Goal: Communication & Community: Connect with others

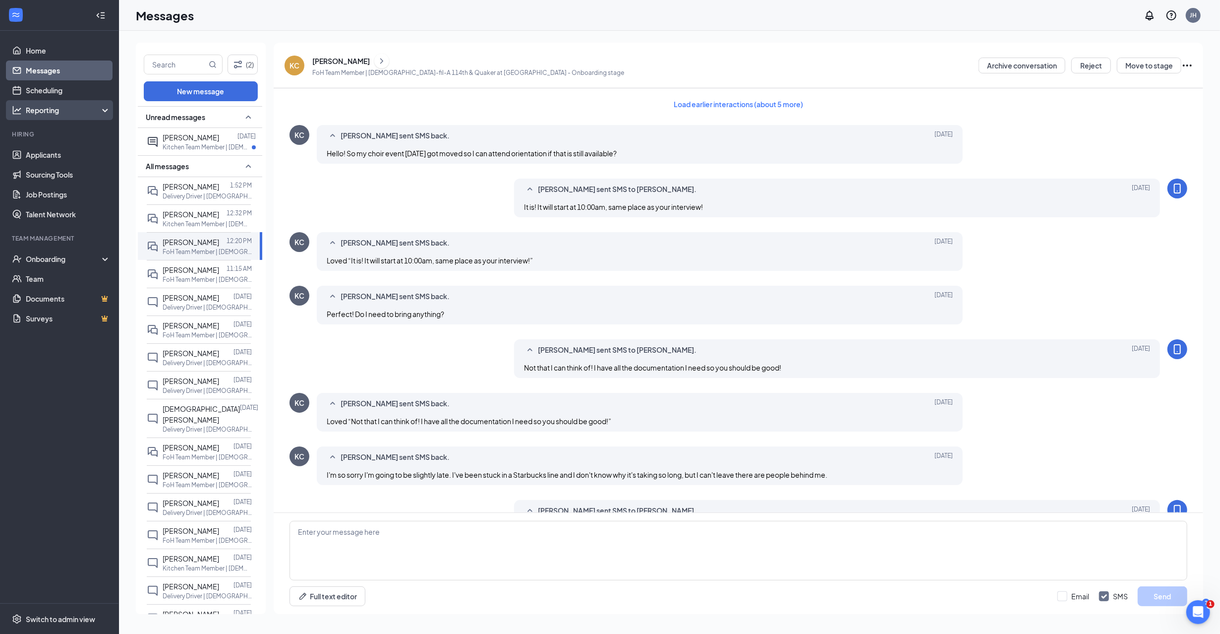
scroll to position [208, 0]
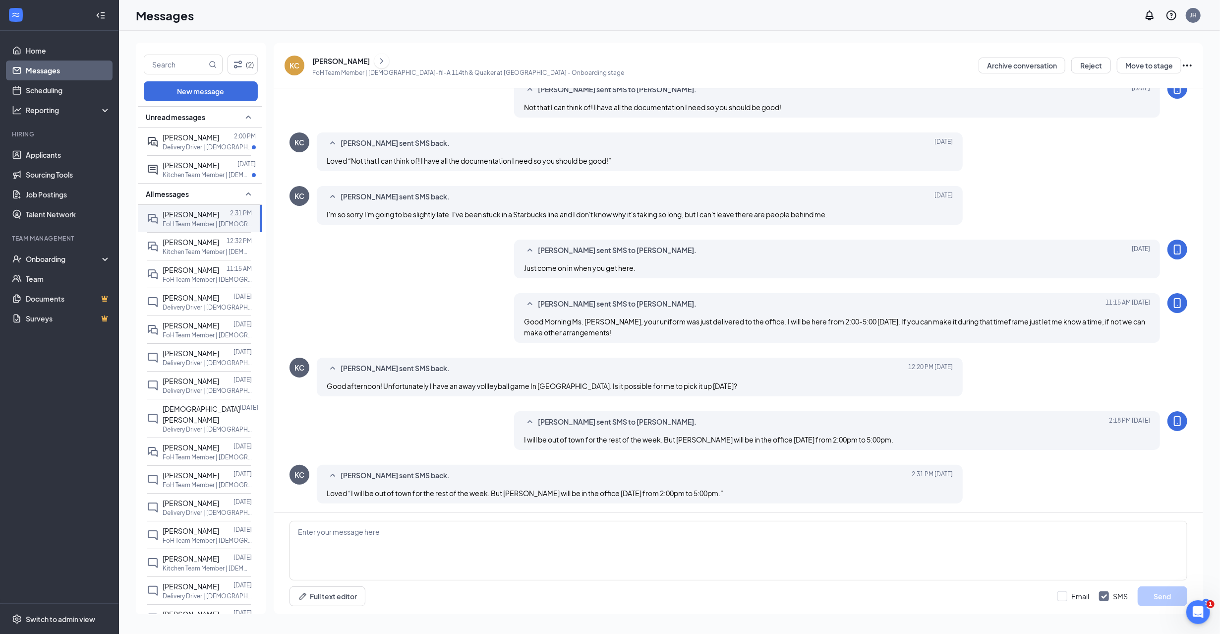
scroll to position [155, 0]
click at [169, 139] on span "[PERSON_NAME]" at bounding box center [191, 137] width 57 height 9
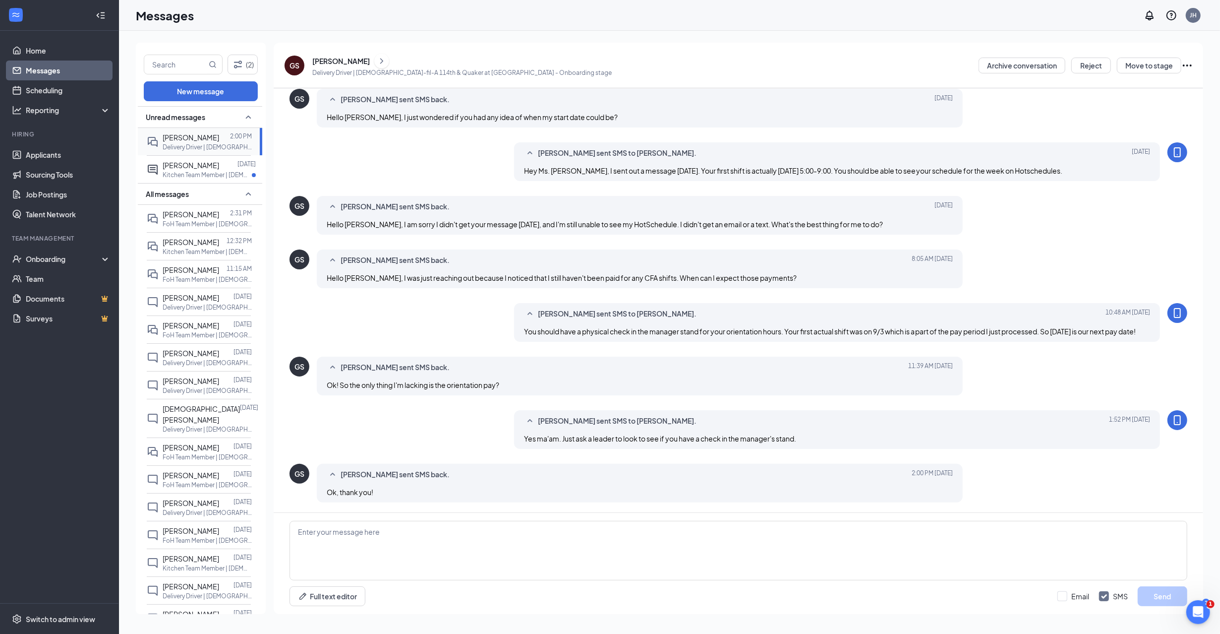
scroll to position [165, 0]
click at [183, 276] on p "FoH Team Member | [DEMOGRAPHIC_DATA]-fil-A 114th & Quaker at [GEOGRAPHIC_DATA]" at bounding box center [207, 279] width 89 height 8
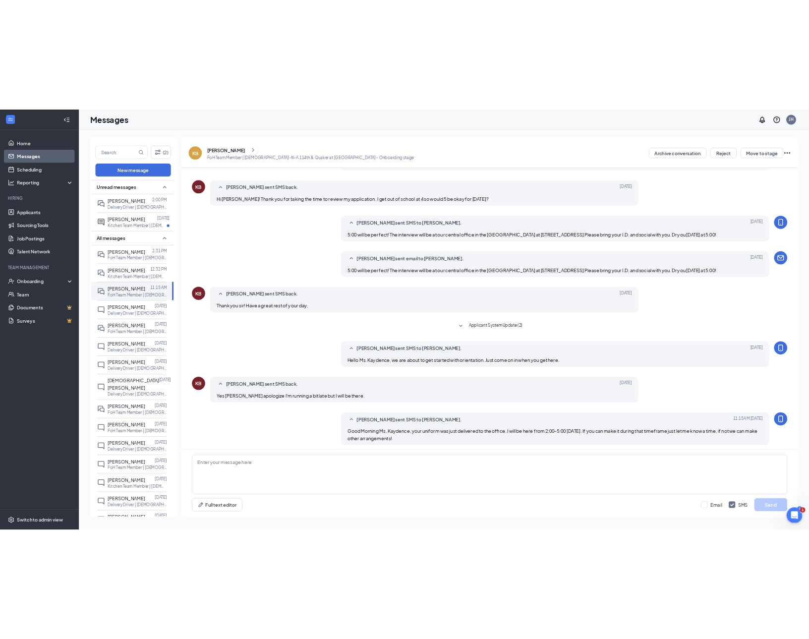
scroll to position [76, 0]
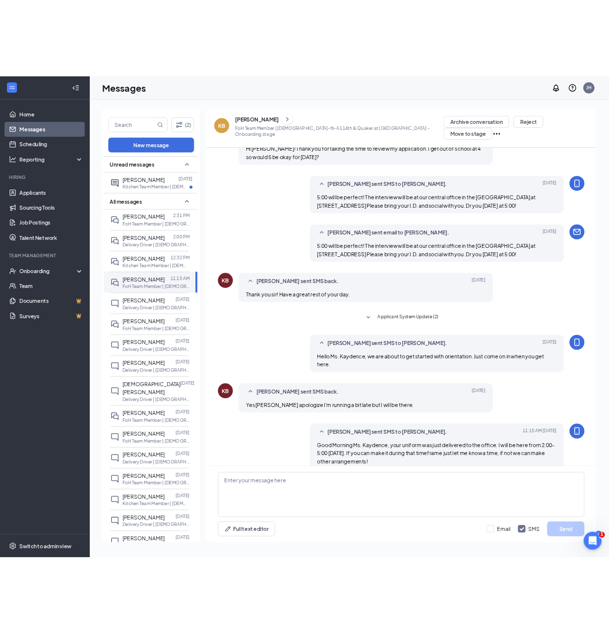
scroll to position [138, 0]
